Goal: Navigation & Orientation: Find specific page/section

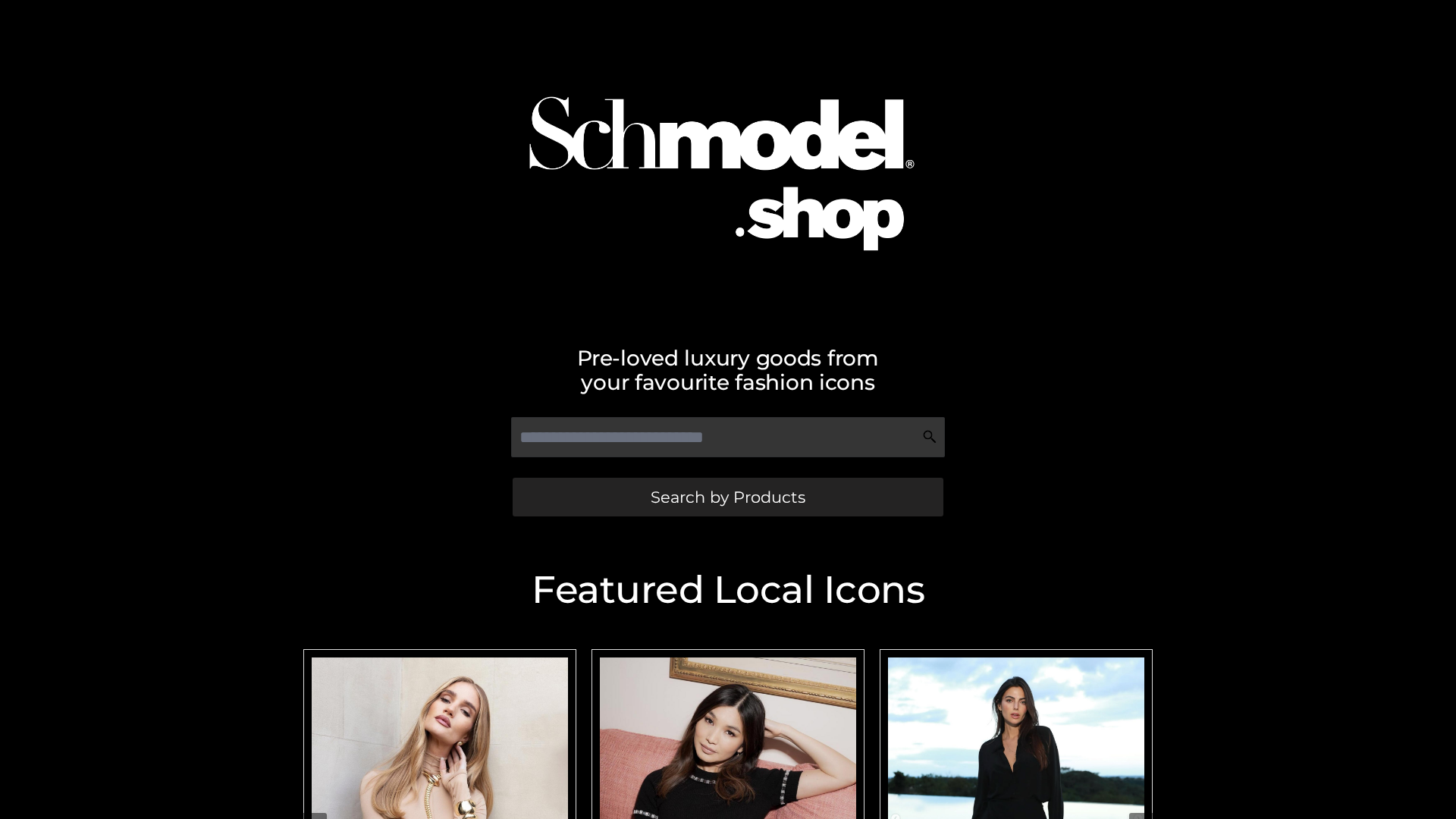
click at [728, 496] on span "Search by Products" at bounding box center [728, 497] width 155 height 16
